Goal: Information Seeking & Learning: Check status

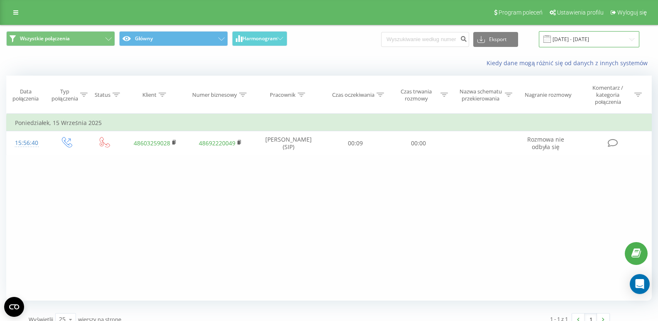
click at [578, 45] on input "[DATE] - [DATE]" at bounding box center [589, 39] width 101 height 16
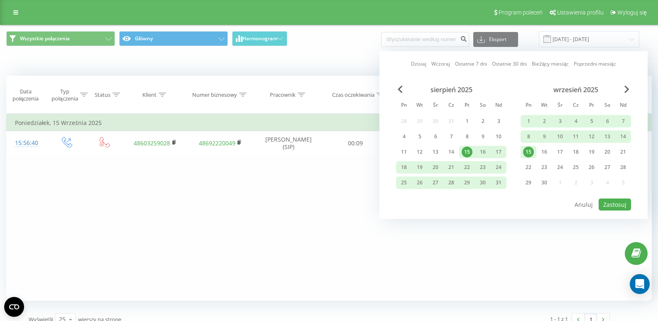
click at [471, 65] on link "Ostatnie 7 dni" at bounding box center [471, 64] width 32 height 8
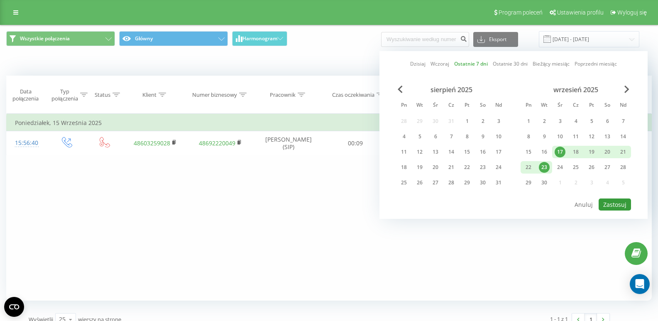
click at [612, 209] on button "Zastosuj" at bounding box center [615, 205] width 32 height 12
type input "[DATE] - [DATE]"
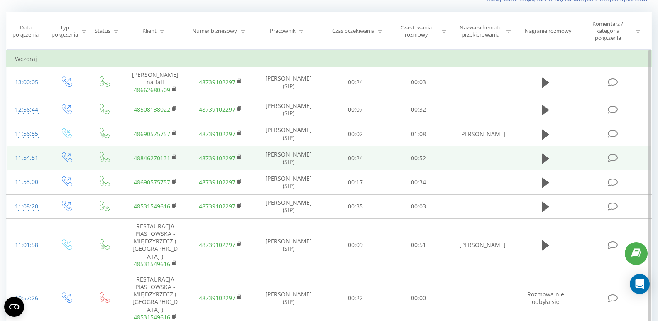
scroll to position [125, 0]
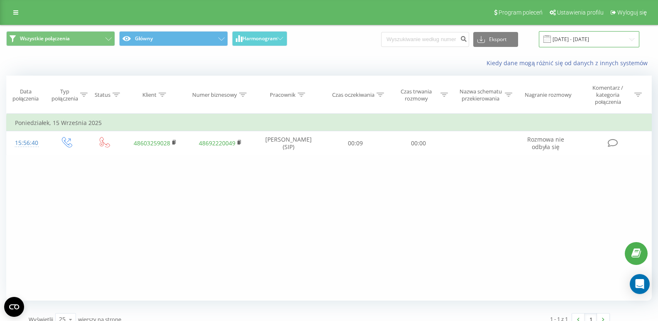
click at [580, 39] on input "[DATE] - [DATE]" at bounding box center [589, 39] width 101 height 16
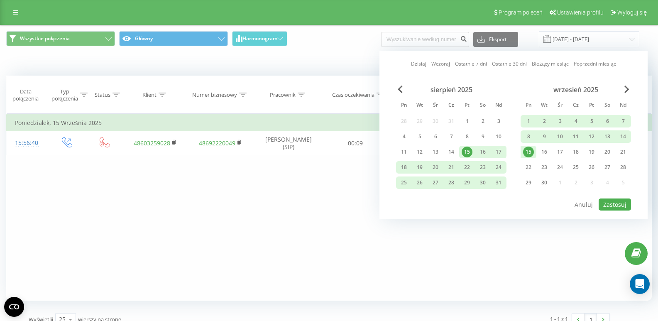
click at [462, 64] on link "Ostatnie 7 dni" at bounding box center [471, 64] width 32 height 8
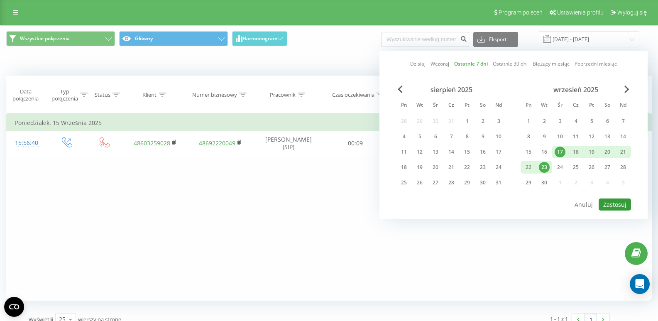
click at [610, 204] on button "Zastosuj" at bounding box center [615, 205] width 32 height 12
type input "[DATE] - [DATE]"
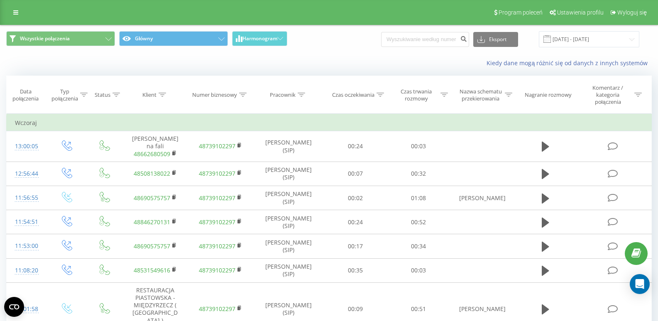
click at [392, 54] on div "Kiedy dane mogą różnić się od danych z innych systemów" at bounding box center [329, 63] width 658 height 20
click at [388, 58] on div "Kiedy dane mogą różnić się od danych z innych systemów" at bounding box center [329, 63] width 658 height 20
click at [9, 305] on circle "Open CMP widget" at bounding box center [14, 307] width 20 height 20
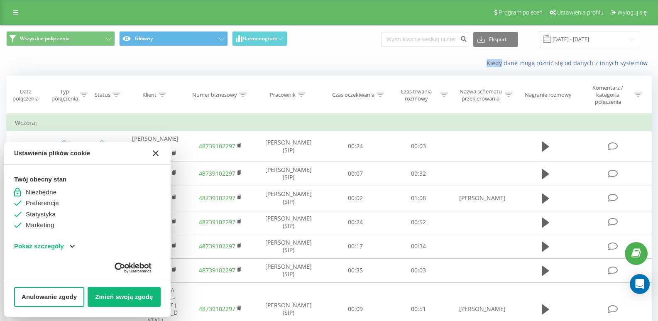
click at [156, 152] on icon "[#WIDGET_ICON_CROSS#]" at bounding box center [156, 153] width 6 height 6
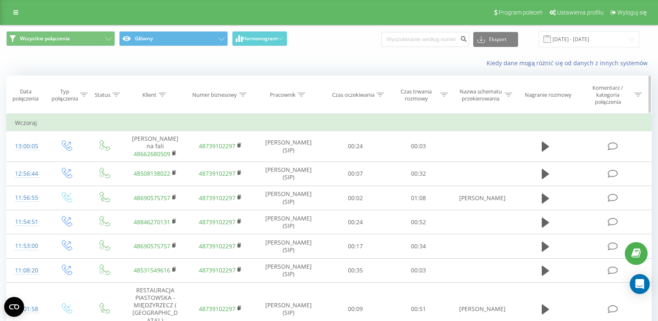
click at [174, 111] on th "Klient" at bounding box center [156, 95] width 66 height 38
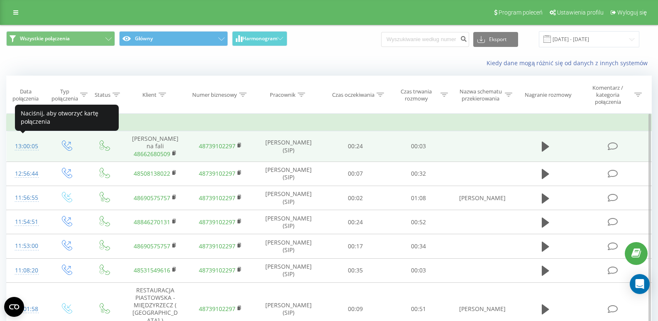
click at [27, 142] on div "13:00:05" at bounding box center [27, 146] width 24 height 16
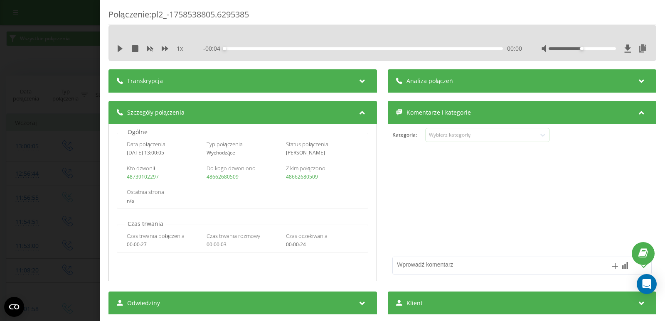
click at [350, 87] on div "Transkrypcja" at bounding box center [242, 80] width 268 height 23
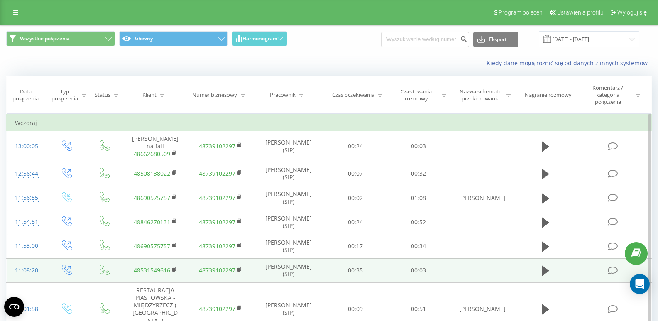
click at [25, 263] on div "11:08:20" at bounding box center [27, 271] width 24 height 16
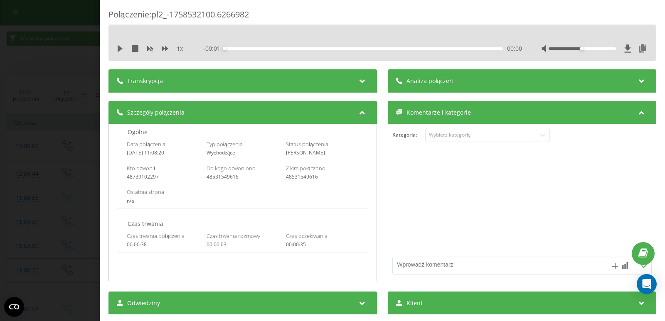
click at [163, 69] on div "Transkrypcja" at bounding box center [242, 80] width 268 height 23
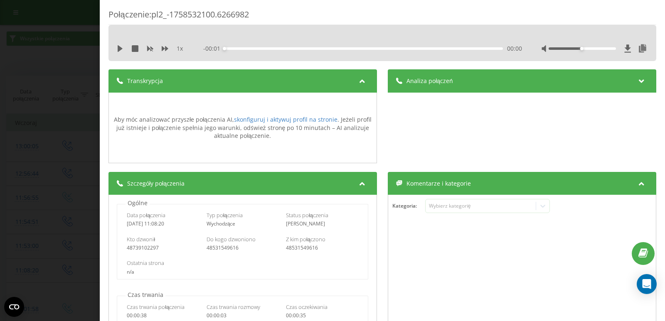
click at [161, 81] on span "Transkrypcja" at bounding box center [145, 81] width 36 height 8
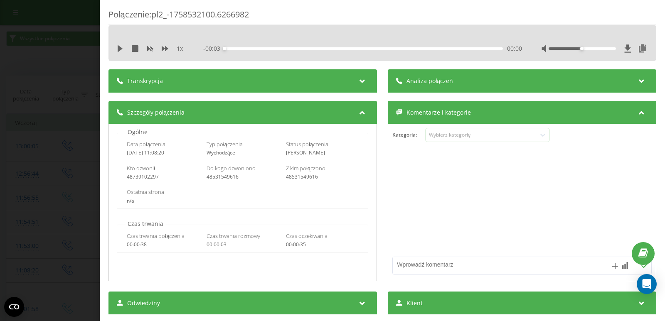
click at [161, 81] on span "Transkrypcja" at bounding box center [145, 81] width 36 height 8
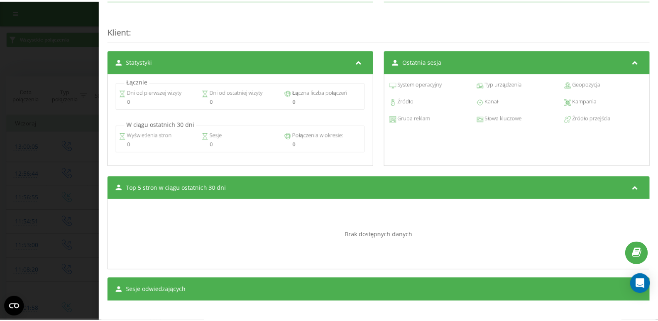
scroll to position [391, 0]
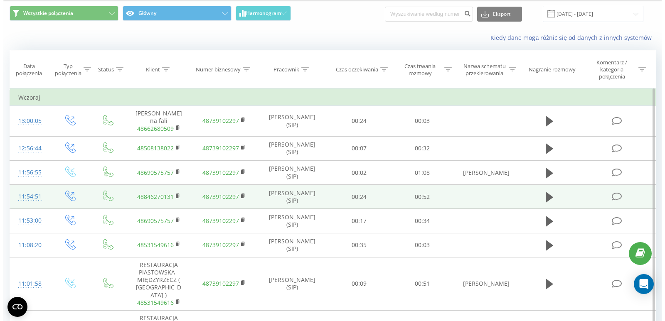
scroll to position [83, 0]
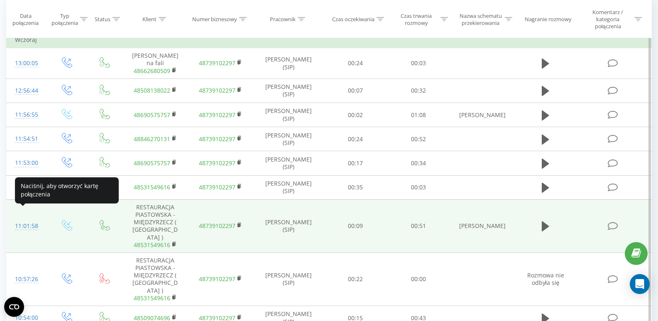
click at [30, 218] on div "11:01:58" at bounding box center [27, 226] width 24 height 16
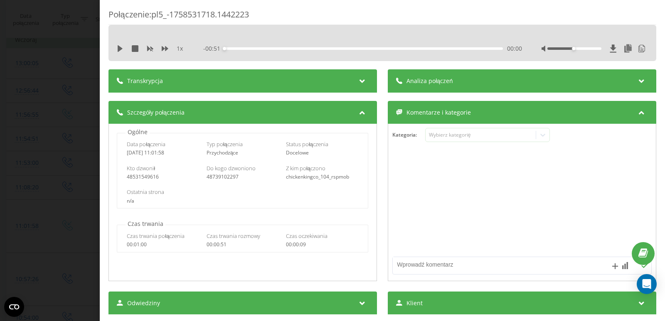
click at [228, 85] on div "Transkrypcja" at bounding box center [242, 80] width 268 height 23
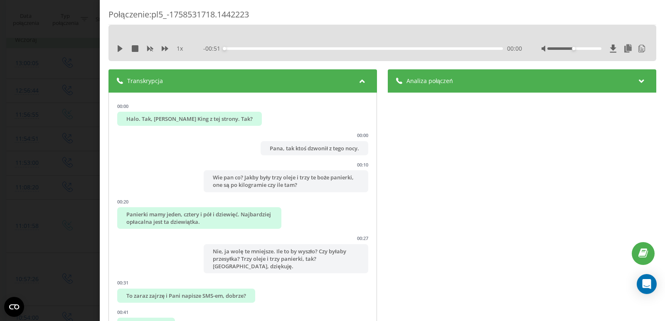
click at [364, 82] on div at bounding box center [362, 81] width 11 height 11
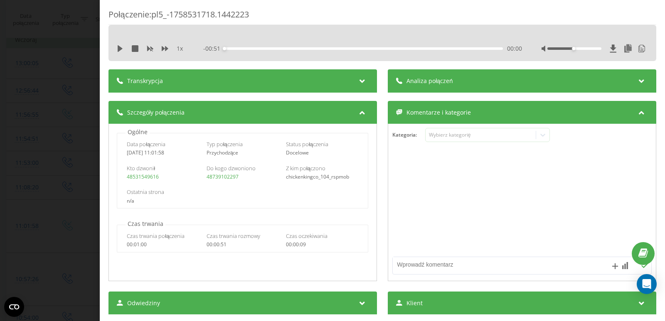
click at [460, 83] on div "Analiza połączeń" at bounding box center [522, 80] width 268 height 23
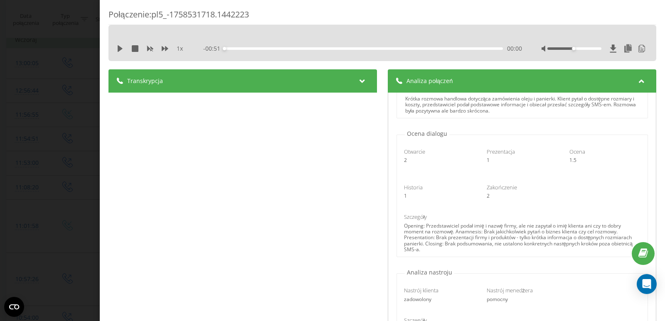
scroll to position [83, 0]
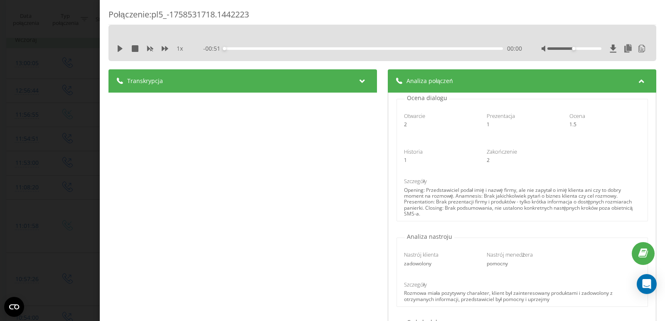
click at [358, 86] on div at bounding box center [362, 81] width 11 height 11
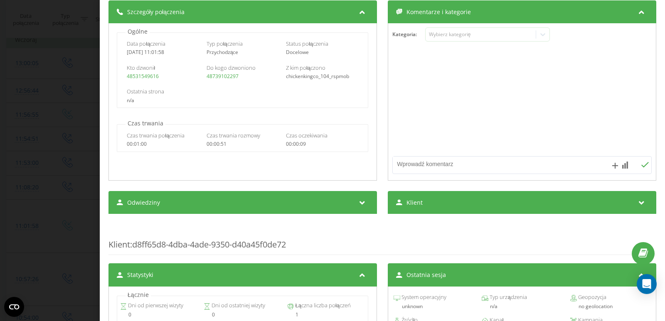
scroll to position [498, 0]
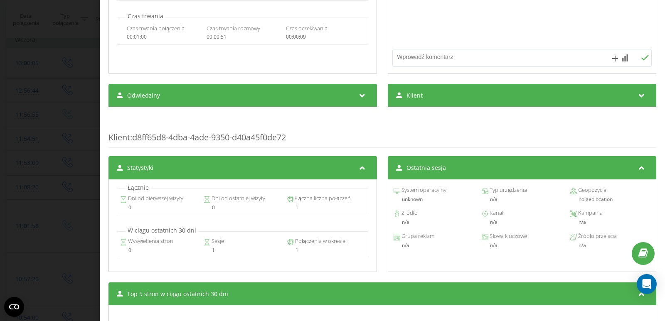
click at [458, 105] on div "Klient" at bounding box center [522, 95] width 268 height 23
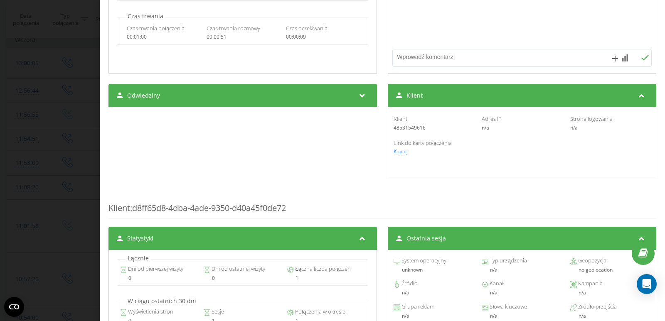
click at [457, 119] on div "Klient" at bounding box center [433, 118] width 80 height 7
click at [451, 101] on div "Klient" at bounding box center [522, 95] width 268 height 23
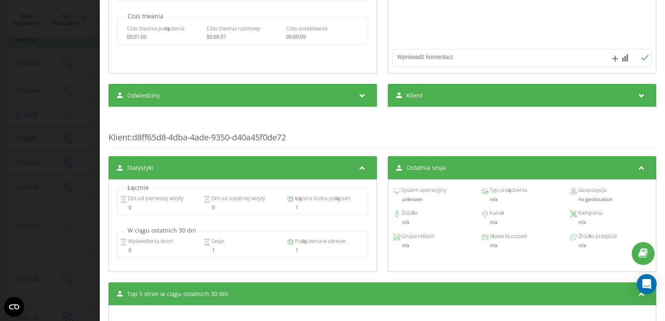
click at [385, 122] on div "Klient : d8ff65d8-4dba-4ade-9350-d40a45f0de72" at bounding box center [381, 131] width 547 height 33
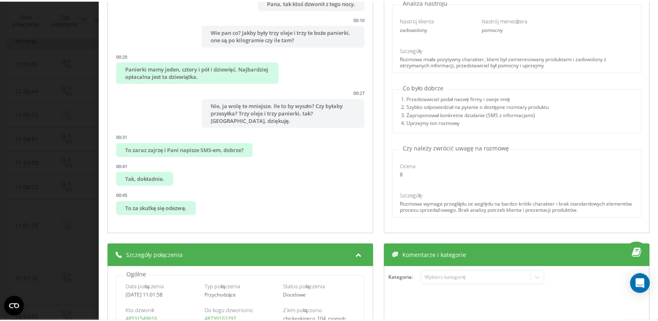
scroll to position [0, 0]
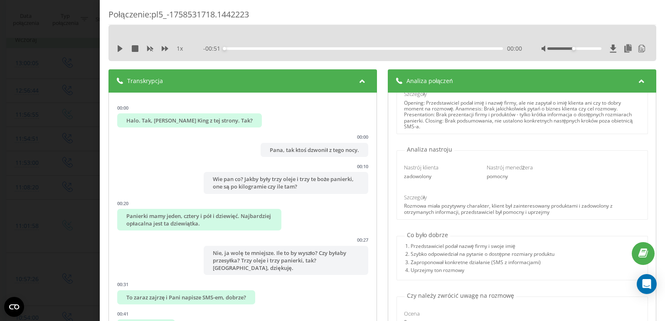
click at [453, 82] on div "Analiza połączeń" at bounding box center [522, 80] width 268 height 23
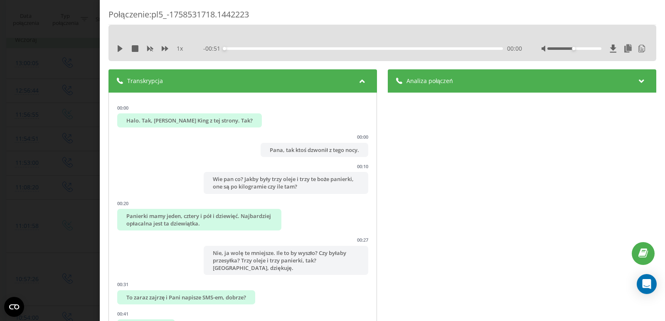
click at [291, 82] on div "Transkrypcja" at bounding box center [242, 80] width 268 height 23
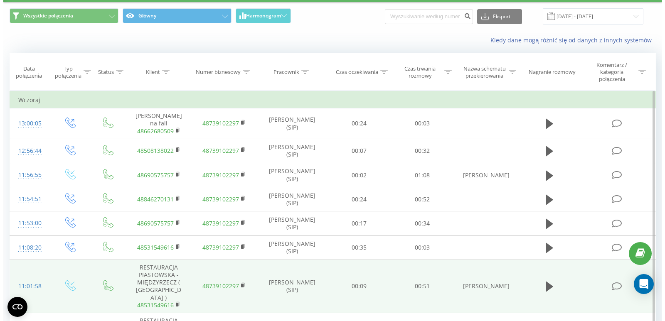
scroll to position [42, 0]
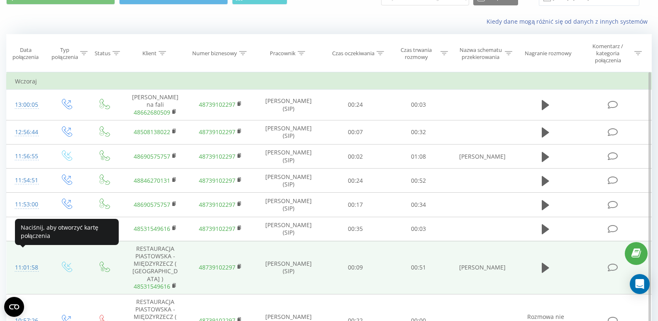
click at [27, 260] on div "11:01:58" at bounding box center [27, 268] width 24 height 16
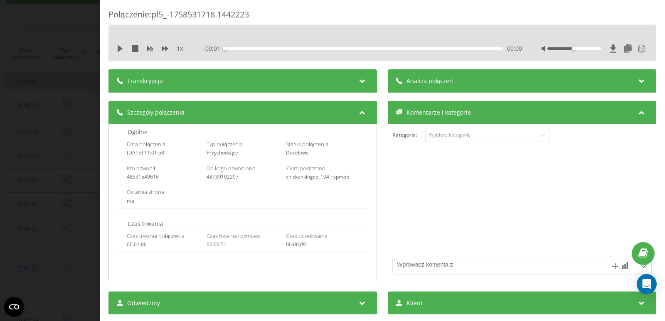
click at [469, 40] on div "1 x - 00:01 00:00 00:00" at bounding box center [381, 43] width 547 height 36
click at [457, 76] on div "Analiza połączeń" at bounding box center [522, 80] width 268 height 23
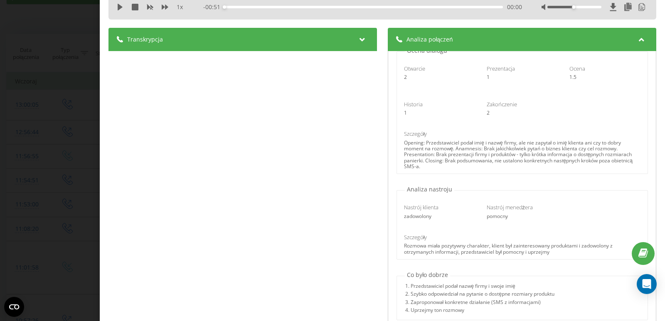
scroll to position [166, 0]
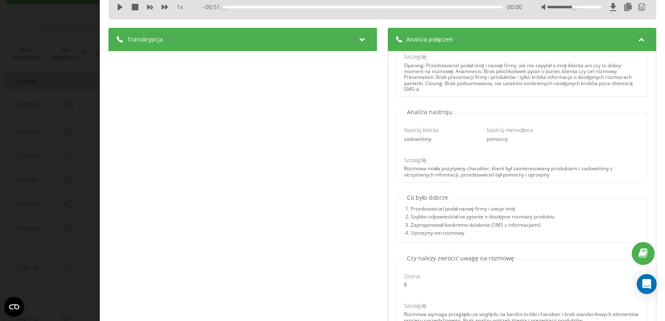
click at [306, 39] on div "Transkrypcja" at bounding box center [242, 39] width 268 height 23
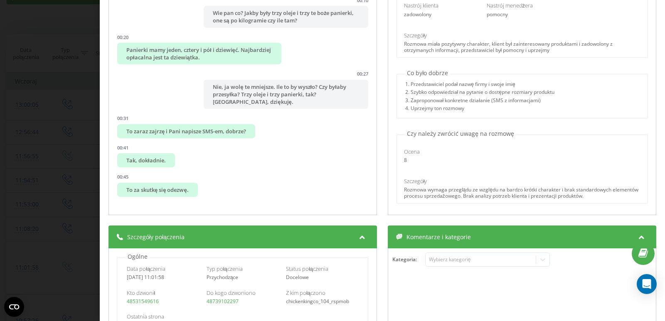
click at [388, 124] on div "Nazwa profilu [DOMAIN_NAME] AI EN Podsumowanie rozmowy Krótka rozmowa handlowa …" at bounding box center [522, 70] width 268 height 289
click at [381, 124] on div "Transkrypcja 00:00 Halo. Tak, [PERSON_NAME] King z tej strony. Tak? 00:00 Pana,…" at bounding box center [381, 60] width 547 height 314
click at [378, 143] on div "Transkrypcja 00:00 Halo. Tak, [PERSON_NAME] King z tej strony. Tak? 00:00 Pana,…" at bounding box center [381, 60] width 547 height 314
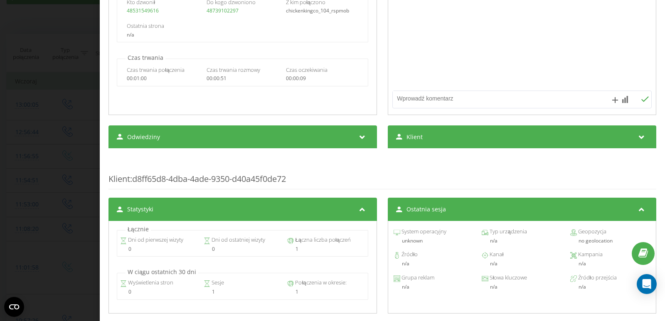
scroll to position [249, 0]
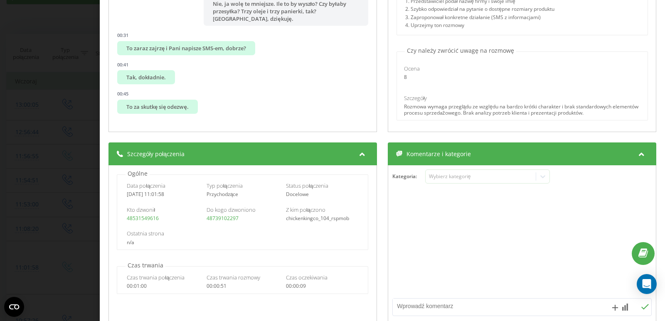
click at [376, 137] on div "Transkrypcja 00:00 Halo. Tak, [PERSON_NAME] King z tej strony. Tak? 00:00 Pana,…" at bounding box center [381, 238] width 547 height 837
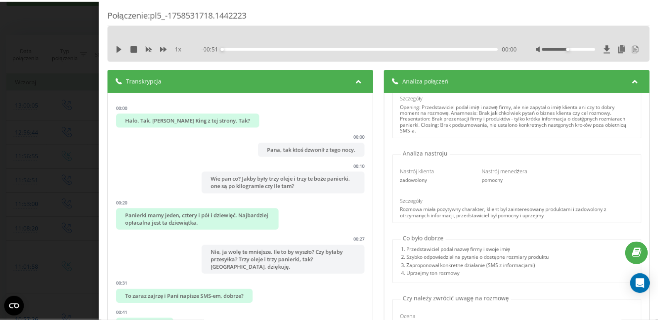
scroll to position [0, 0]
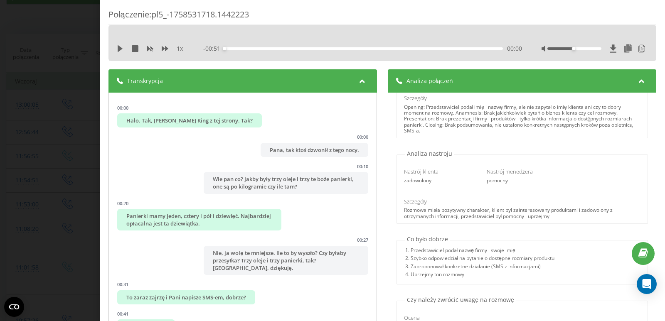
click at [348, 88] on div "Transkrypcja" at bounding box center [242, 80] width 268 height 23
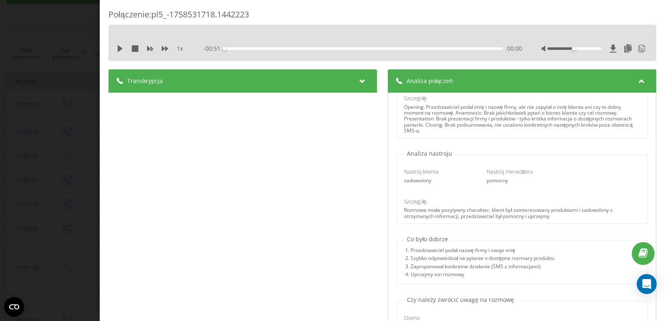
click at [417, 82] on span "Analiza połączeń" at bounding box center [429, 81] width 47 height 8
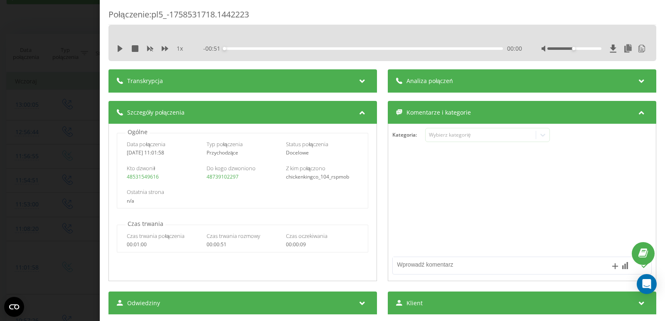
click at [0, 20] on div "Połączenie : pl5_-1758531718.1442223 1 x - 00:51 00:00 00:00 Transkrypcja 00:00…" at bounding box center [332, 160] width 665 height 321
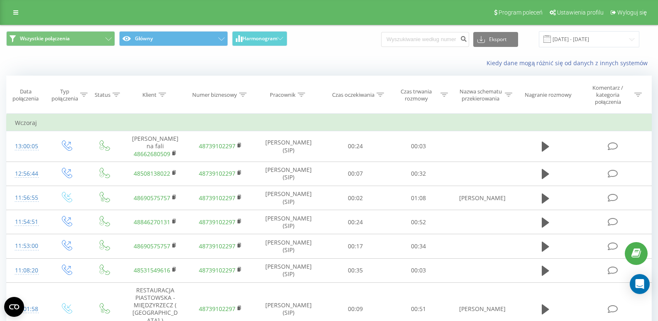
click at [333, 51] on div "Wszystkie połączenia Główny Harmonogram Eksport .csv .xls .xlsx [DATE] - [DATE]" at bounding box center [329, 39] width 658 height 28
